Goal: Check status: Check status

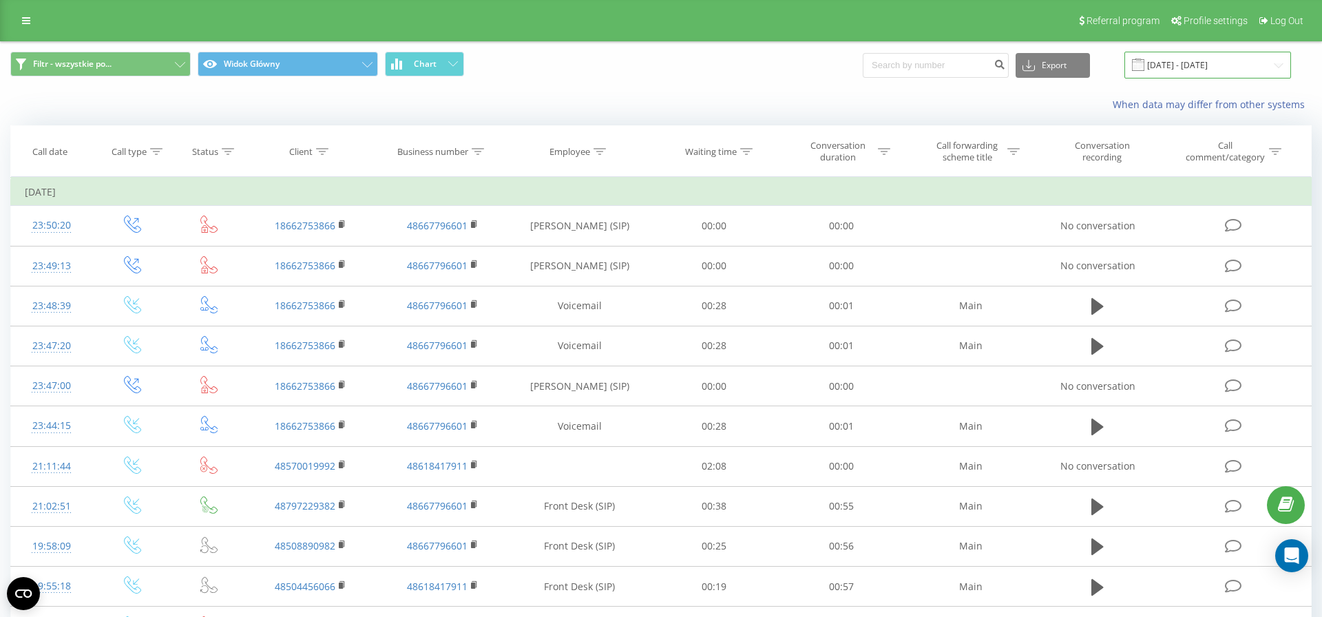
click at [1257, 70] on input "16.08.2025 - 16.09.2025" at bounding box center [1207, 65] width 167 height 27
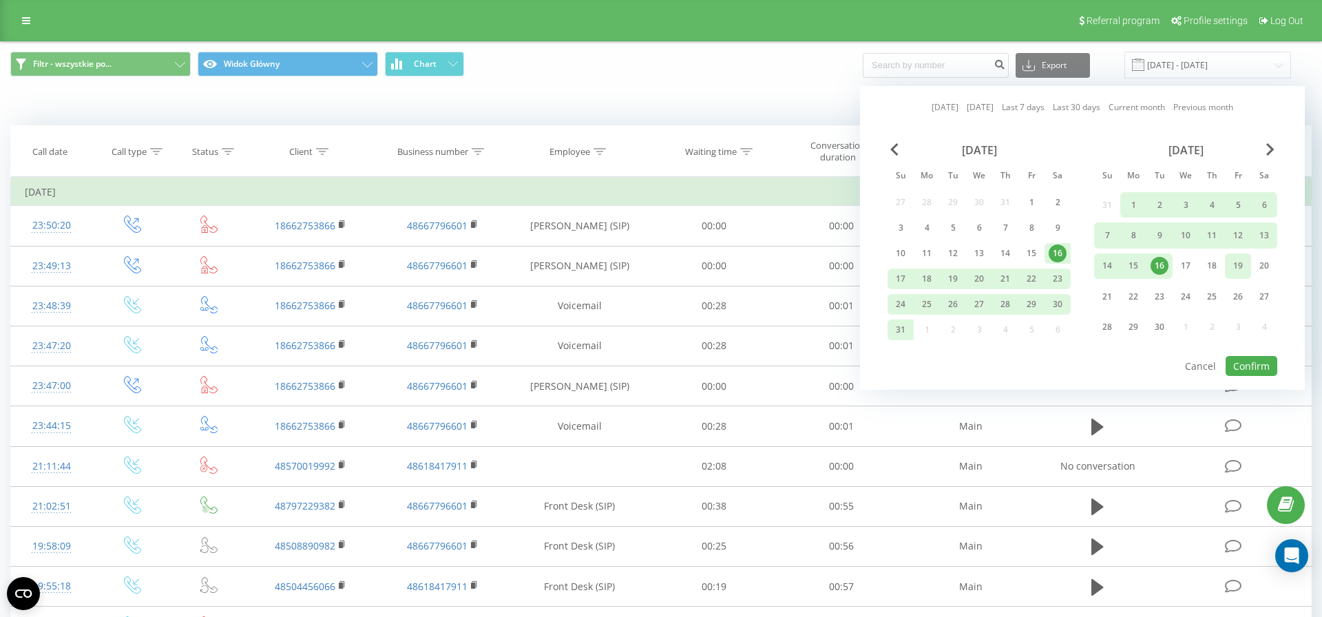
click at [1236, 265] on div "19" at bounding box center [1238, 266] width 18 height 18
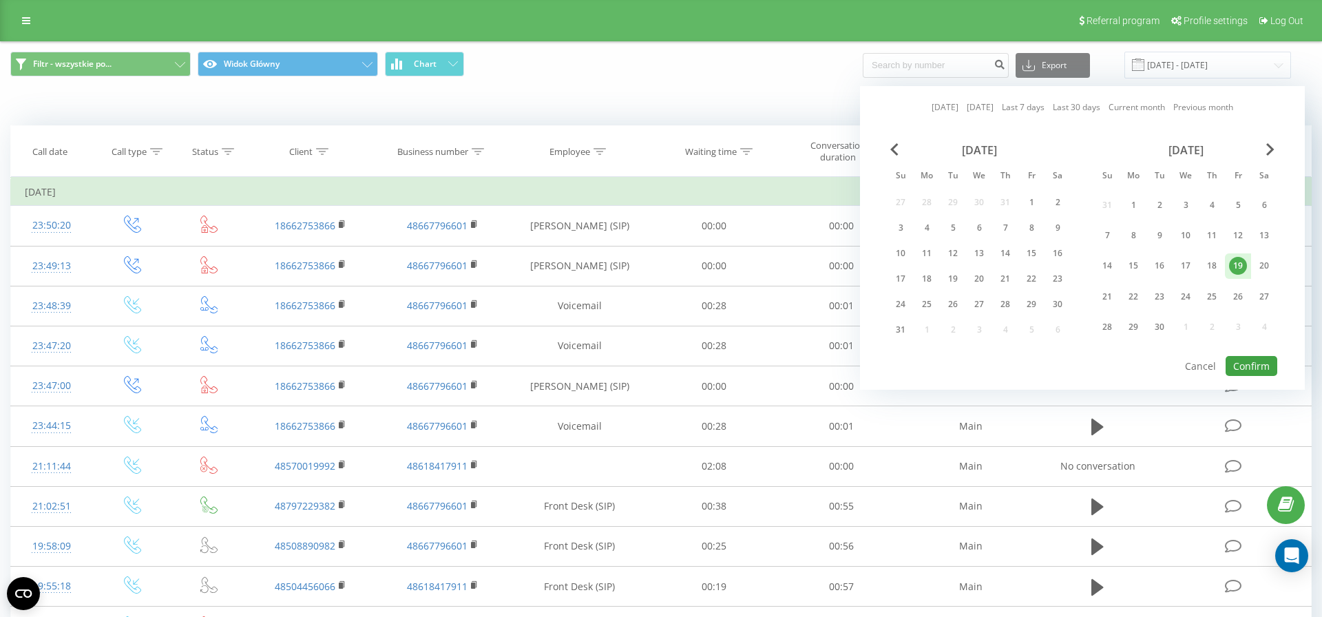
click at [1258, 366] on button "Confirm" at bounding box center [1251, 366] width 52 height 20
type input "[DATE] - [DATE]"
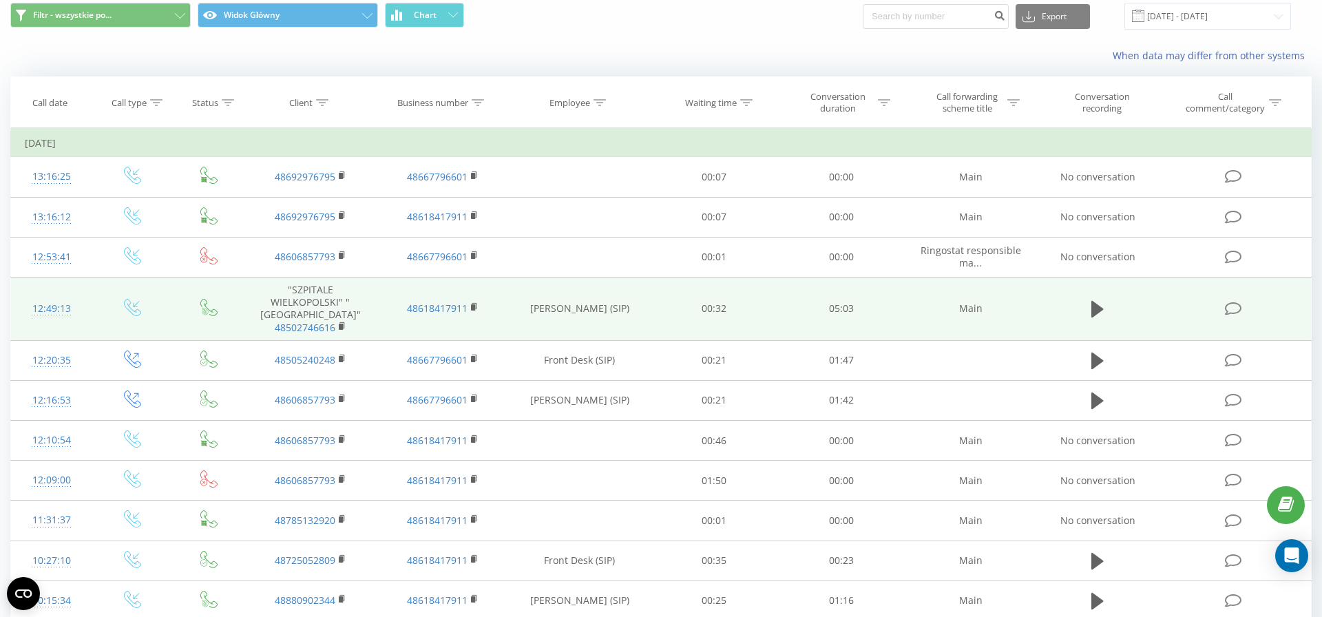
scroll to position [51, 0]
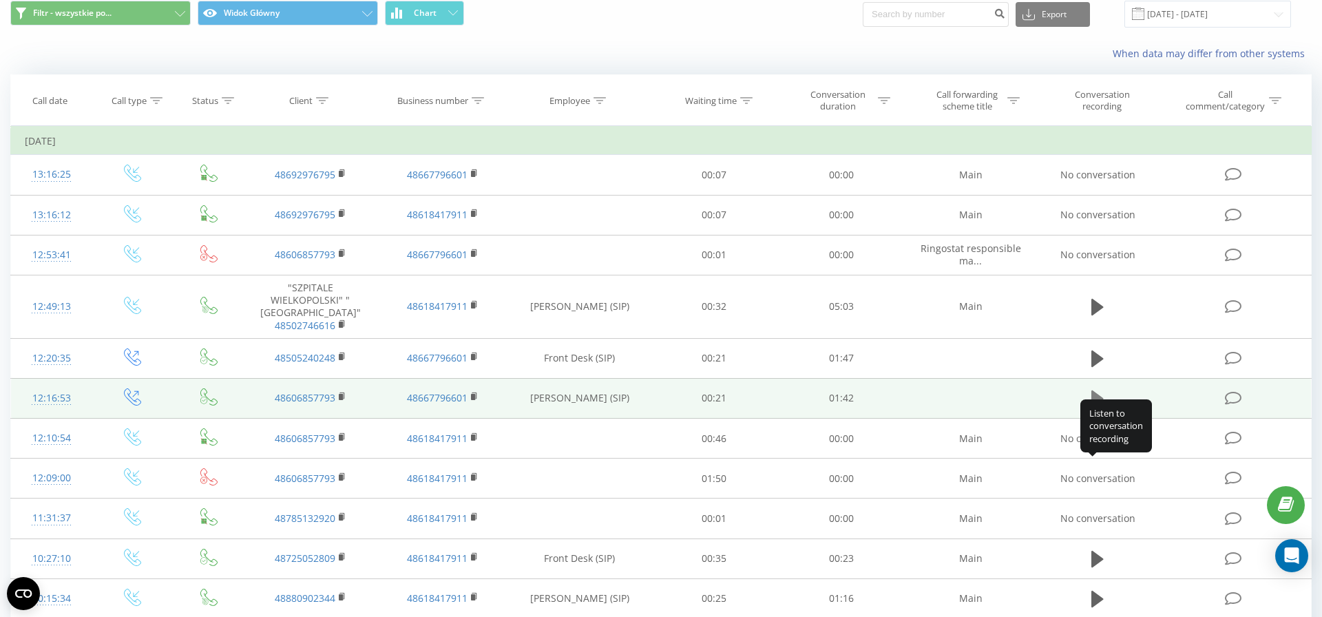
click at [1095, 406] on icon at bounding box center [1097, 398] width 12 height 17
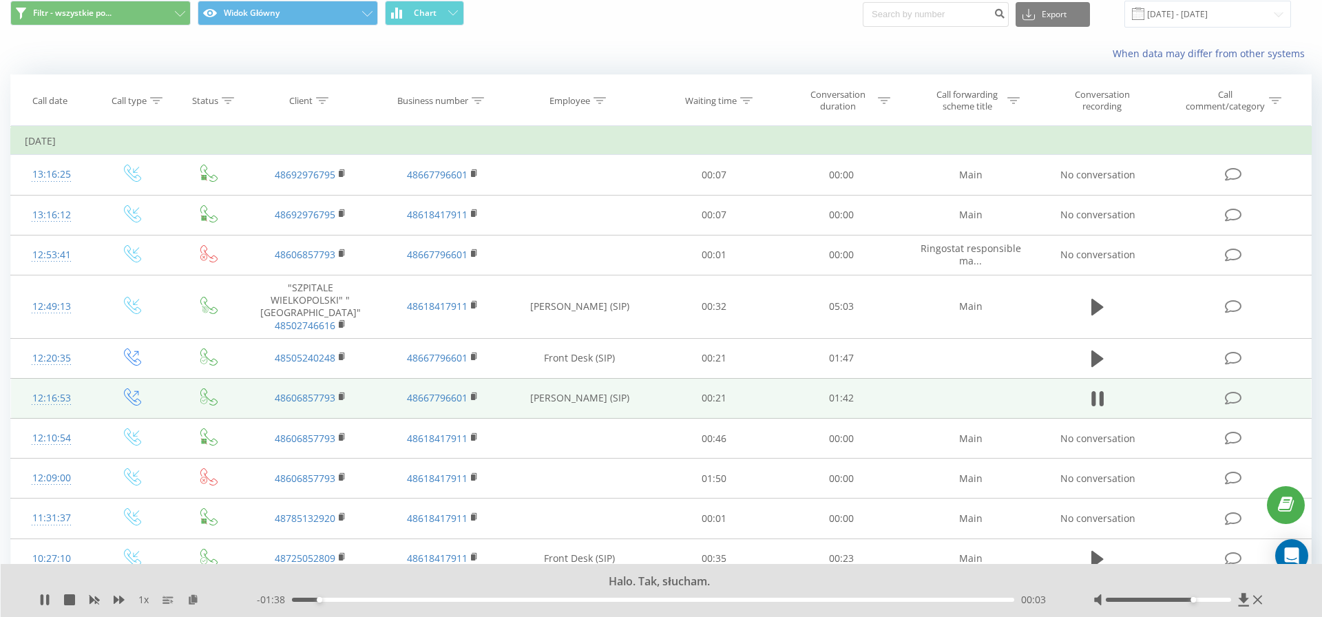
click at [1195, 600] on div at bounding box center [1168, 600] width 125 height 4
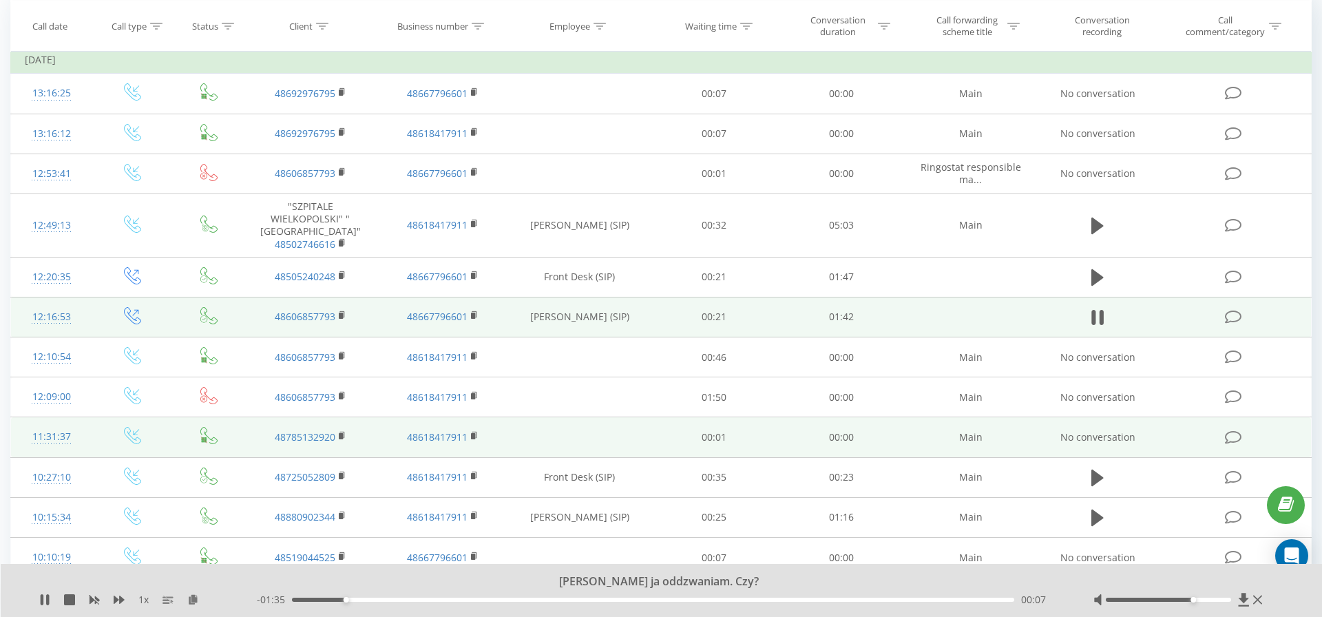
scroll to position [151, 0]
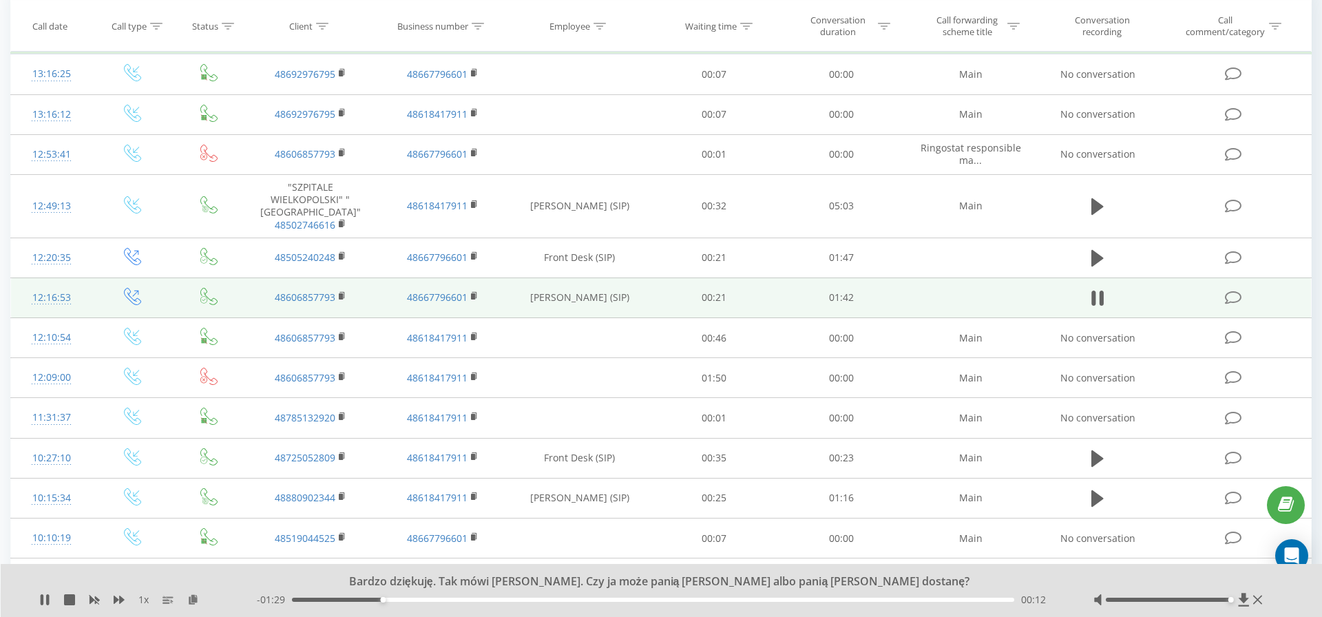
click at [1230, 600] on div at bounding box center [1168, 600] width 125 height 4
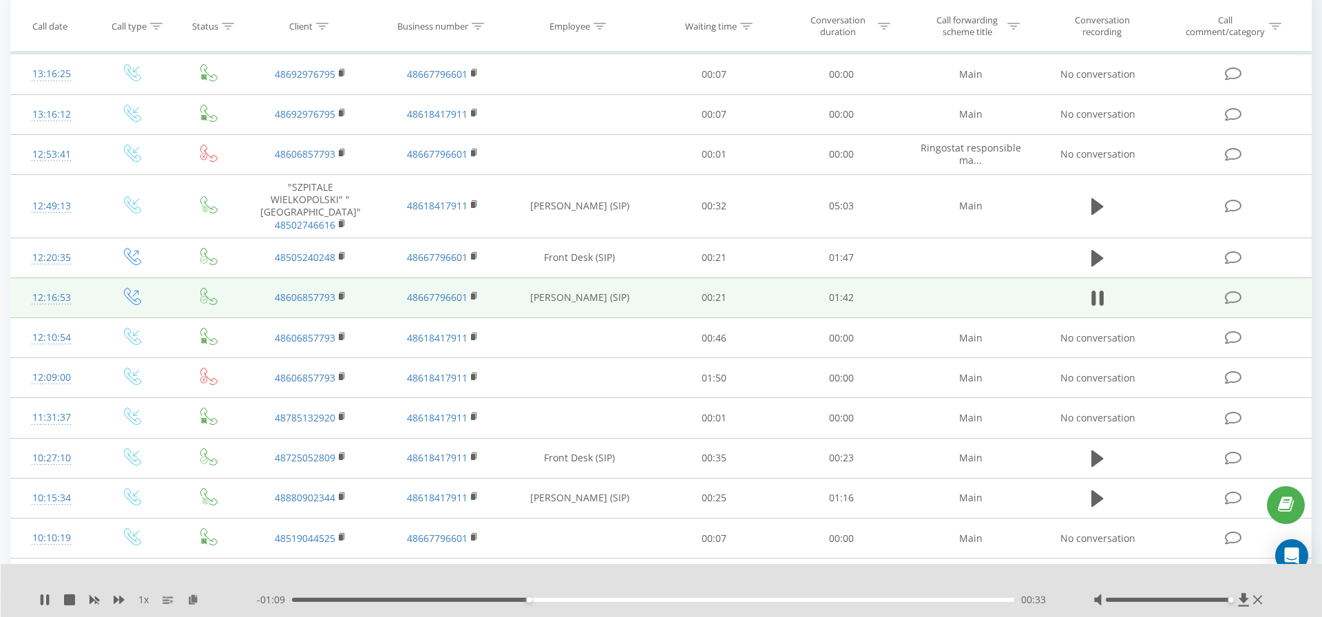
click at [648, 602] on div "- 01:09 00:33 00:33" at bounding box center [658, 600] width 802 height 14
click at [671, 599] on div "00:35" at bounding box center [653, 600] width 722 height 4
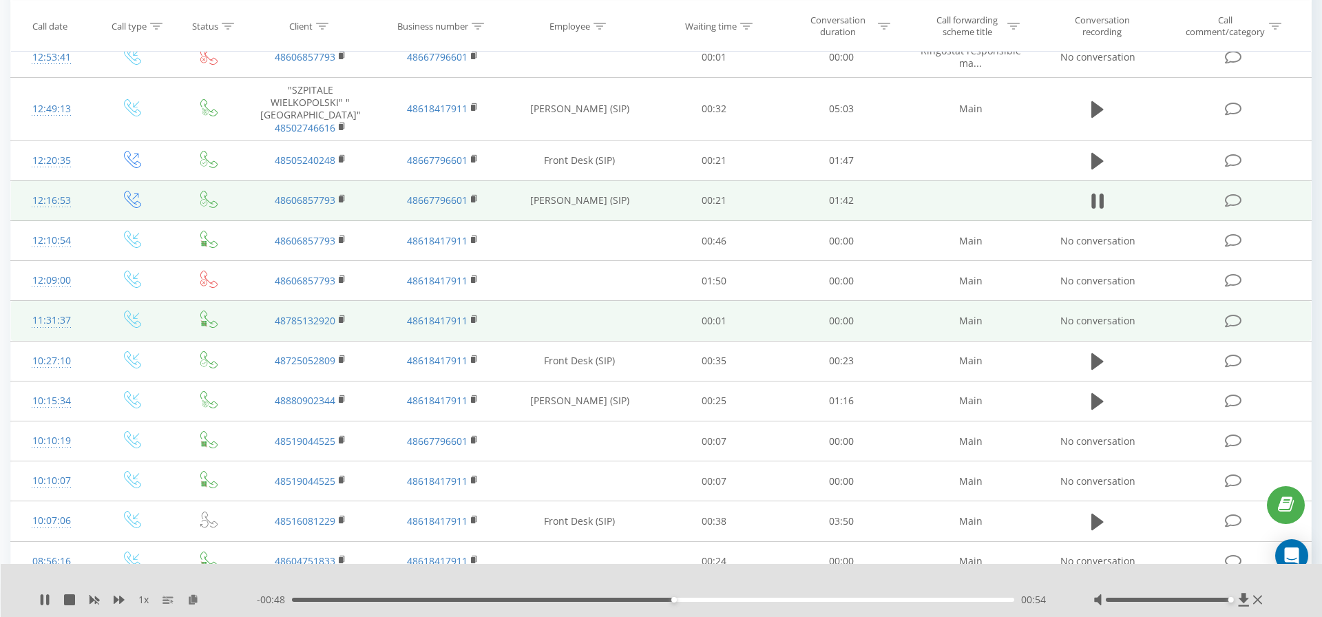
scroll to position [255, 0]
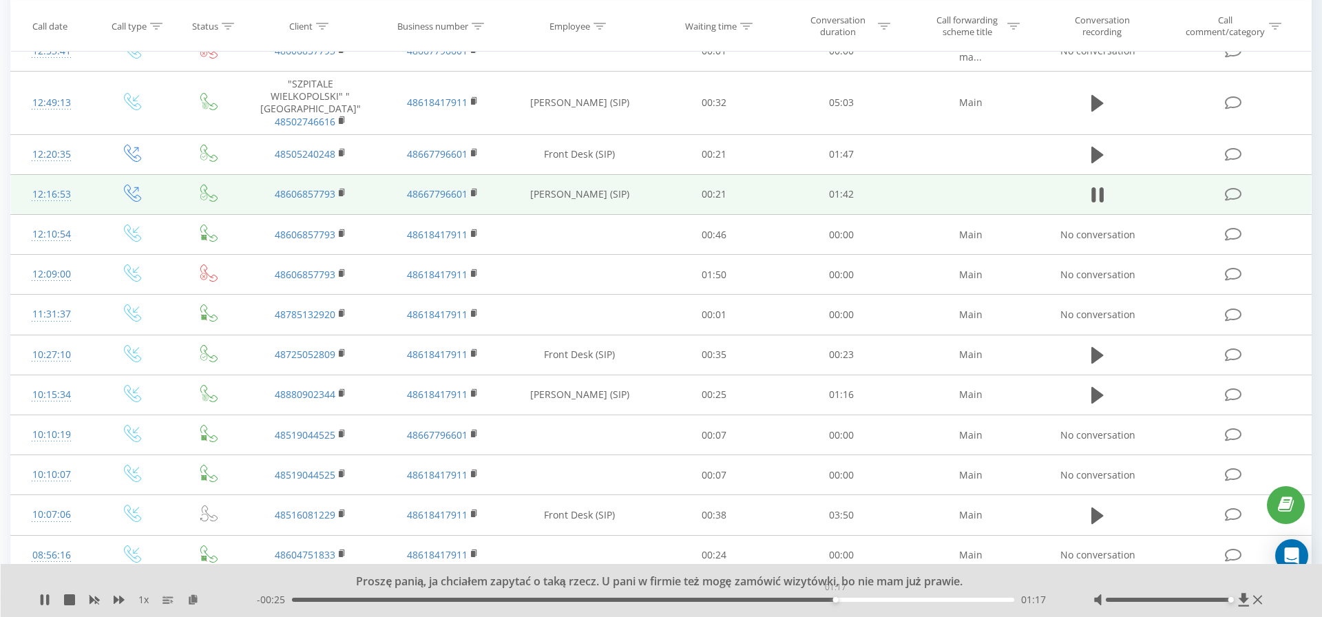
click at [835, 600] on div "01:17" at bounding box center [653, 600] width 722 height 4
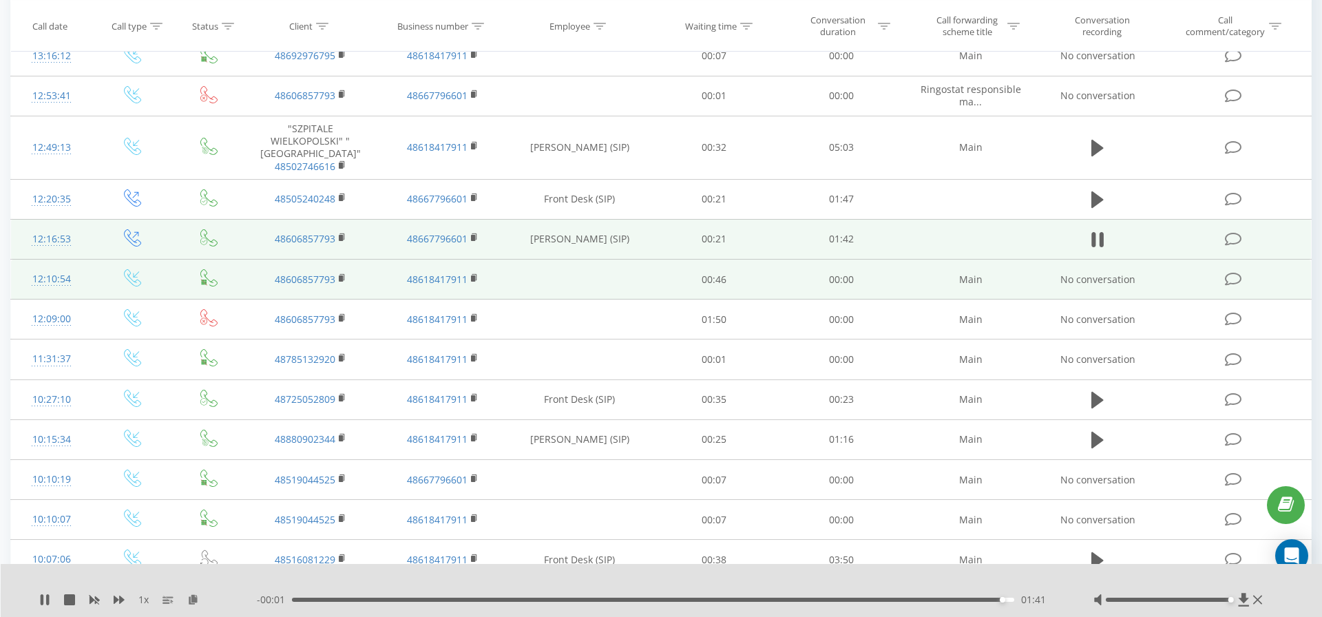
scroll to position [187, 0]
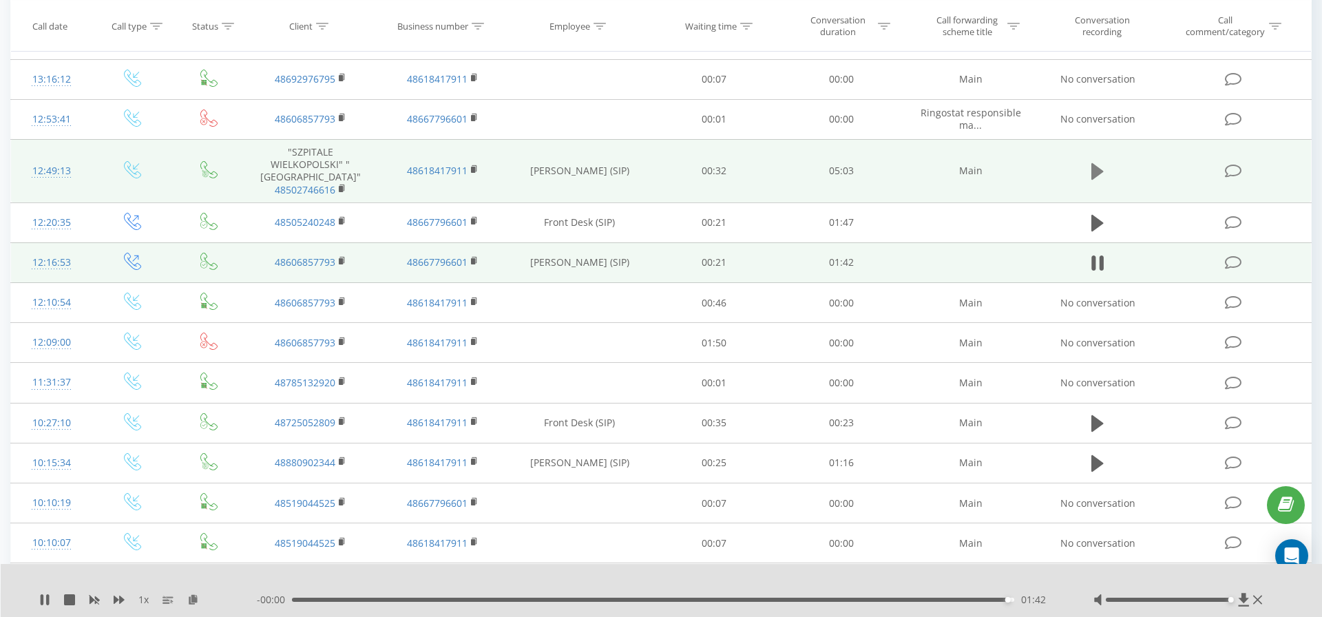
click at [1099, 176] on icon at bounding box center [1097, 171] width 12 height 17
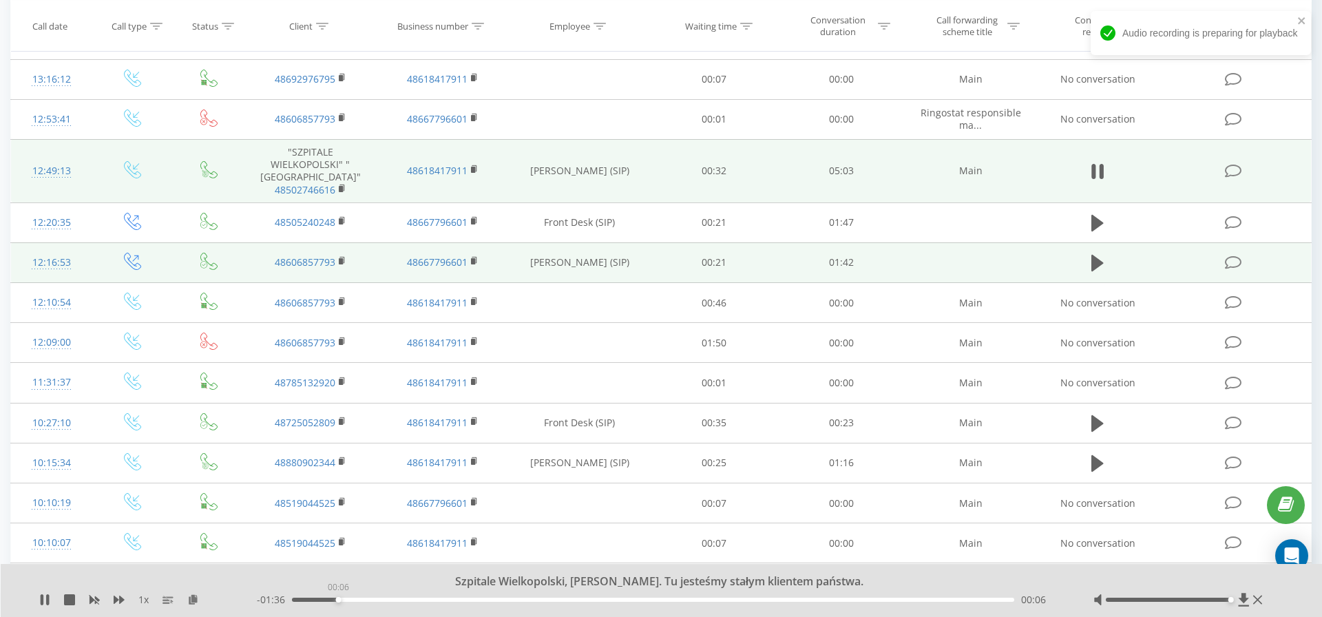
click at [338, 598] on div "00:06" at bounding box center [653, 600] width 722 height 4
click at [308, 597] on div "- 04:47 00:15 00:15" at bounding box center [658, 600] width 802 height 14
click at [304, 598] on div "00:16" at bounding box center [653, 600] width 722 height 4
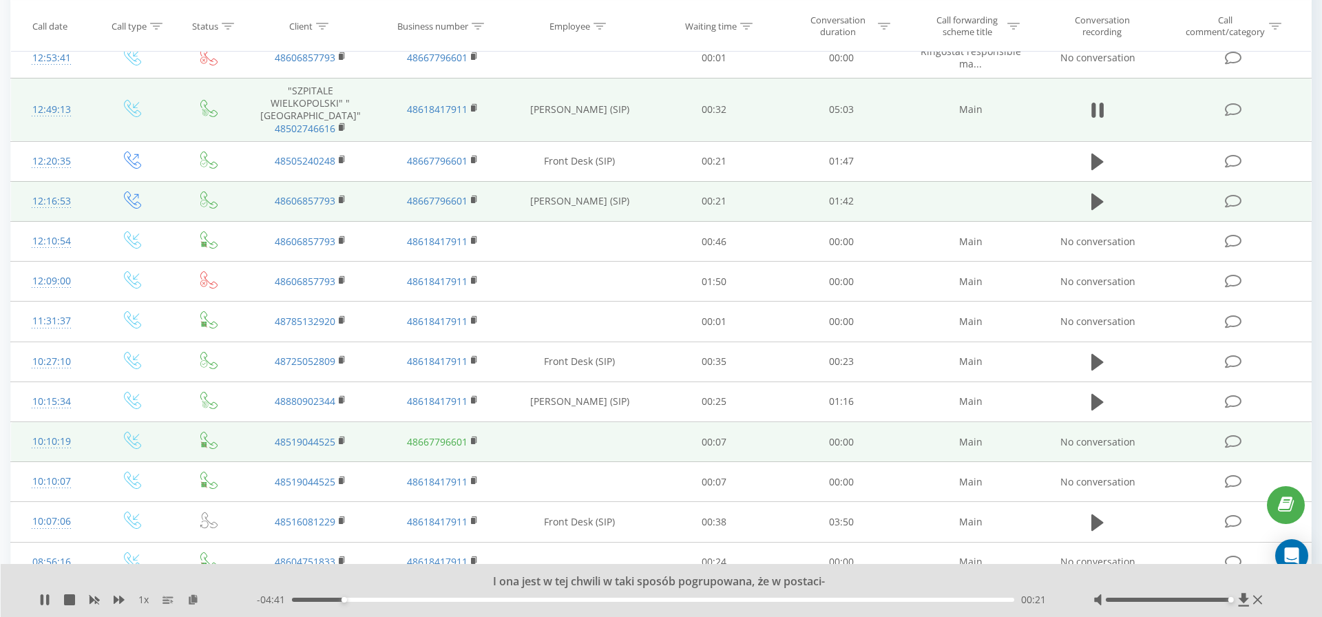
scroll to position [262, 0]
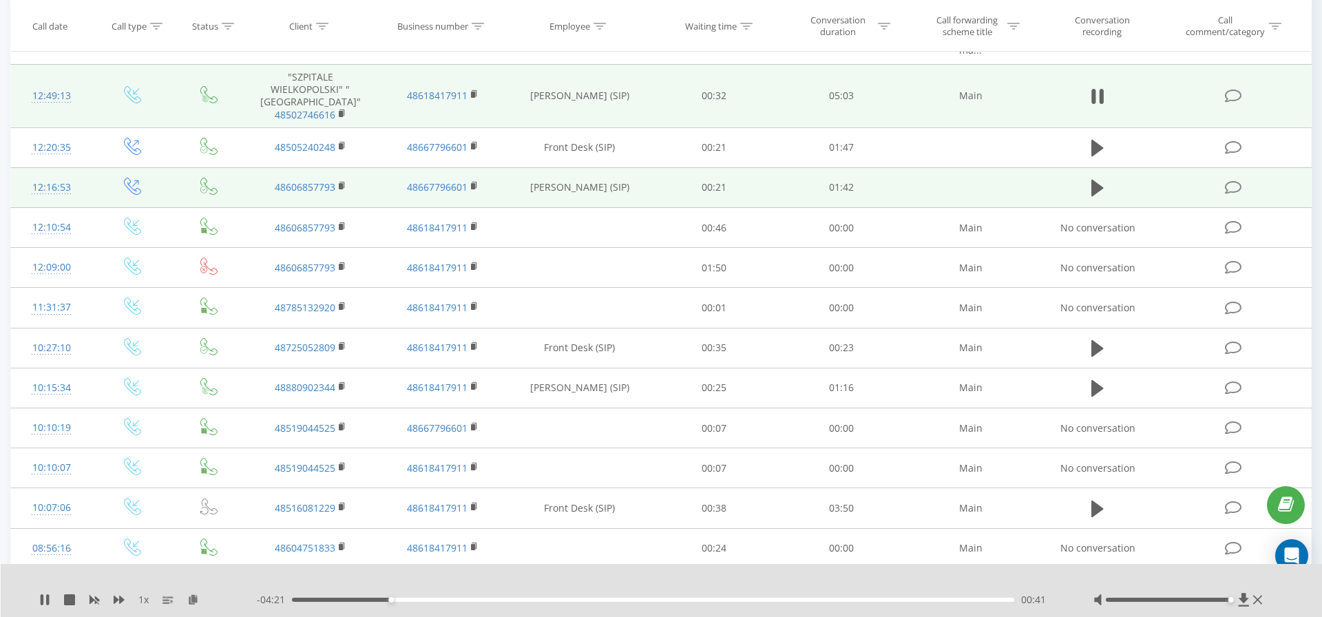
click at [432, 602] on div "- 04:21 00:41 00:41" at bounding box center [658, 600] width 802 height 14
click at [428, 600] on div "00:42" at bounding box center [653, 600] width 722 height 4
click at [454, 600] on div "01:08" at bounding box center [653, 600] width 722 height 4
click at [492, 600] on div "01:24" at bounding box center [653, 600] width 722 height 4
click at [533, 599] on div "01:41" at bounding box center [653, 600] width 722 height 4
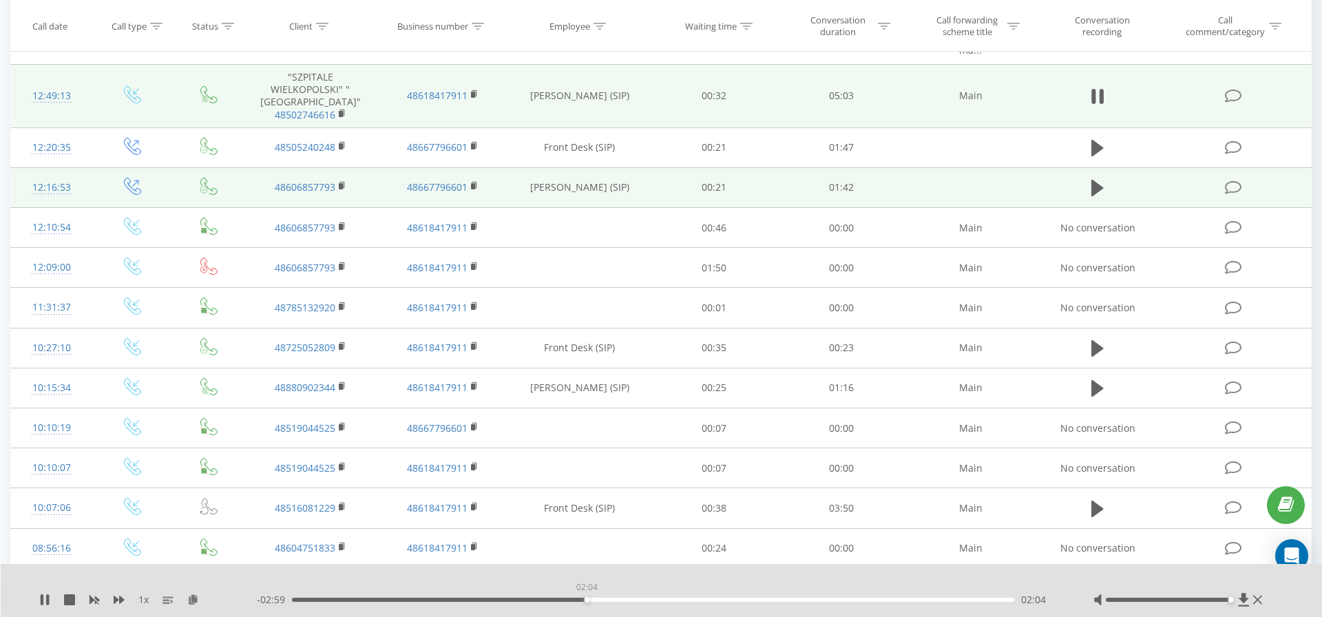
click at [587, 601] on div "02:04" at bounding box center [653, 600] width 722 height 4
click at [644, 600] on div "02:28" at bounding box center [653, 600] width 722 height 4
click at [715, 600] on div "02:28" at bounding box center [653, 600] width 722 height 4
click at [696, 601] on div "02:58" at bounding box center [653, 600] width 722 height 4
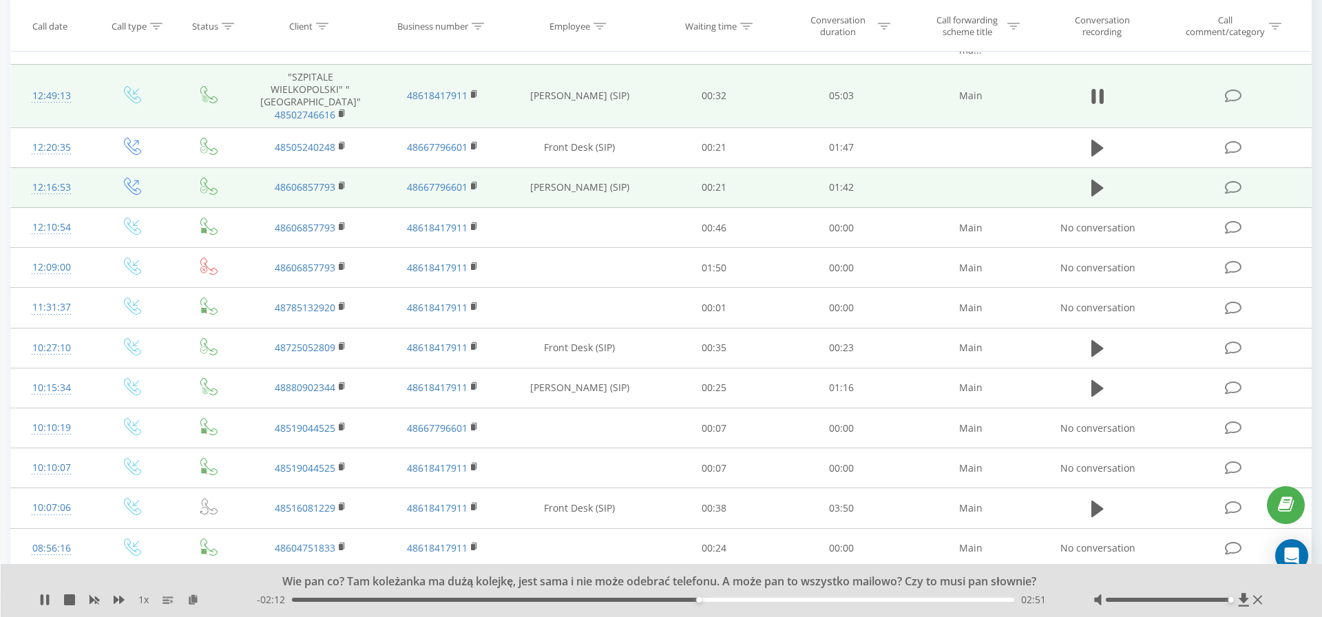
click at [674, 600] on div "02:51" at bounding box center [653, 600] width 722 height 4
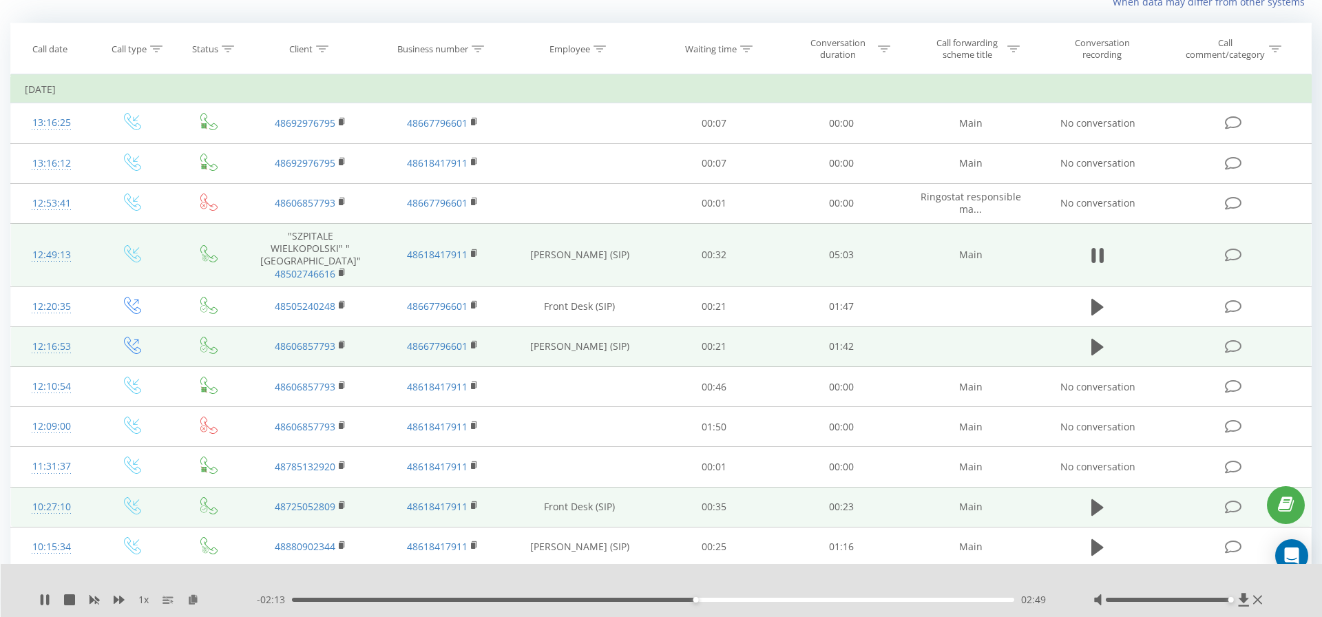
scroll to position [88, 0]
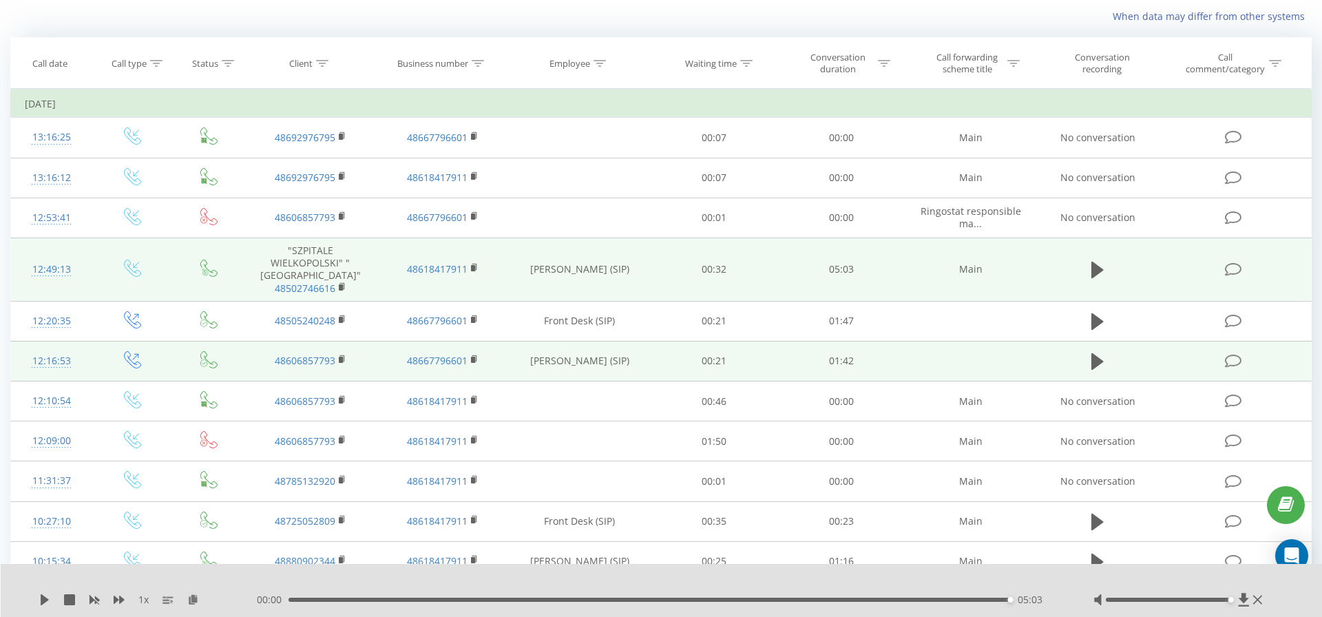
click at [1099, 273] on icon at bounding box center [1097, 270] width 12 height 17
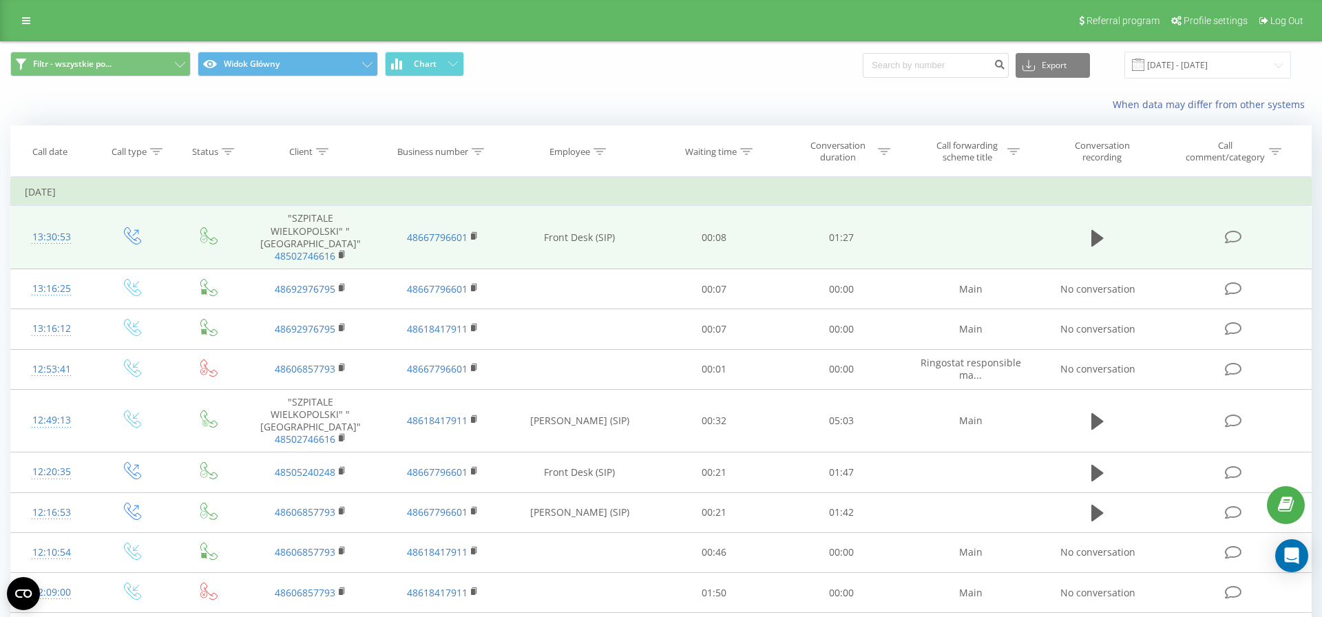
scroll to position [88, 0]
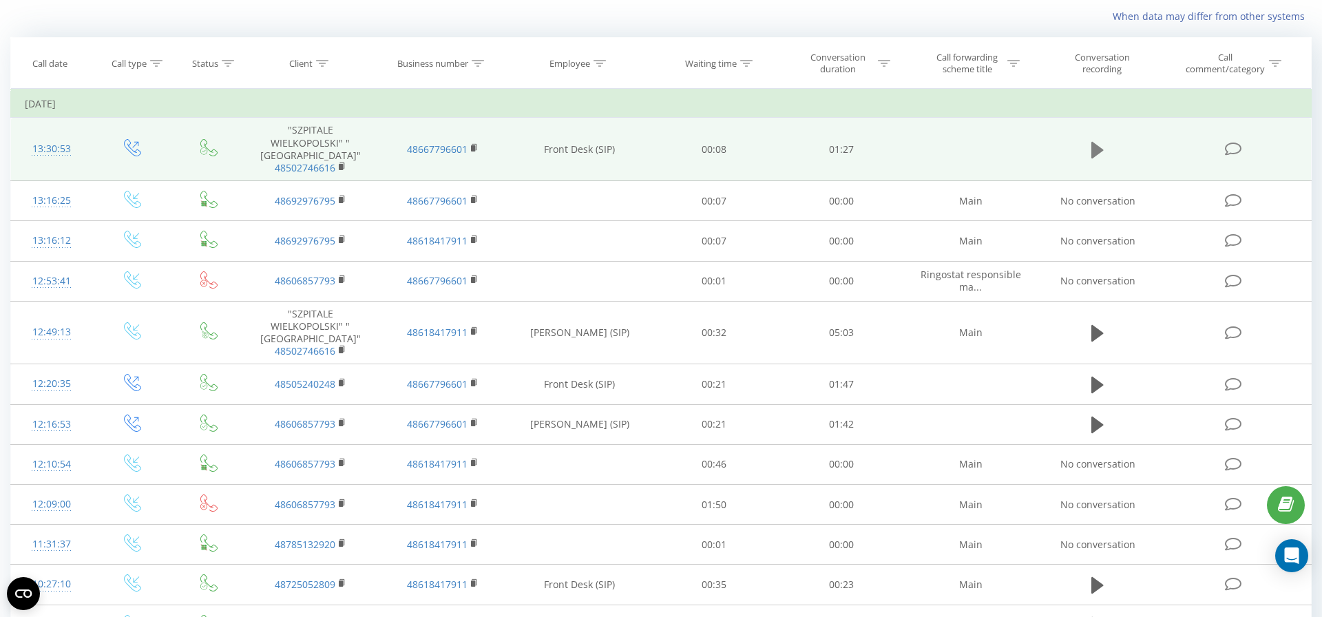
click at [1100, 157] on icon at bounding box center [1097, 150] width 12 height 17
